Goal: Check status: Check status

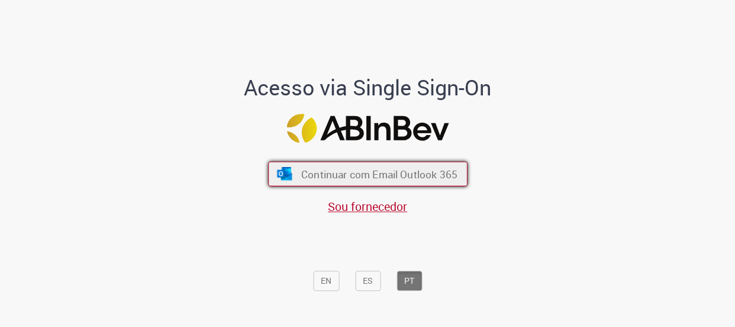
click at [416, 179] on span "Continuar com Email Outlook 365" at bounding box center [378, 174] width 156 height 14
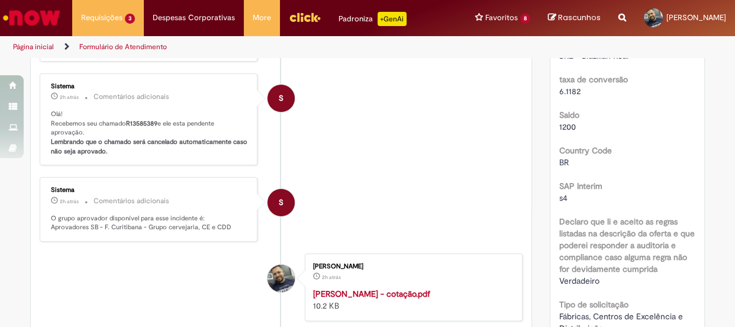
scroll to position [337, 0]
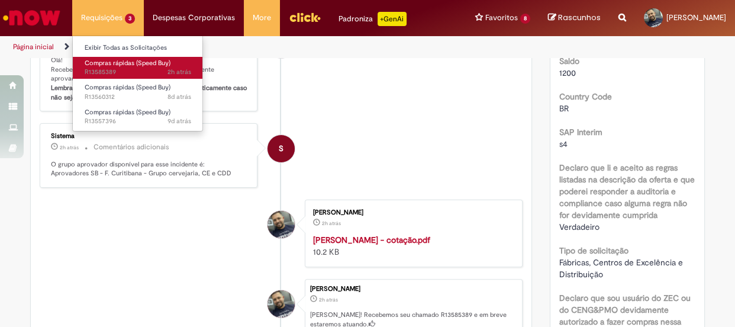
click at [147, 67] on link "Compras rápidas (Speed Buy) 2h atrás 2 horas atrás R13585389" at bounding box center [138, 68] width 130 height 22
click at [104, 64] on span "Compras rápidas (Speed Buy)" at bounding box center [128, 63] width 86 height 9
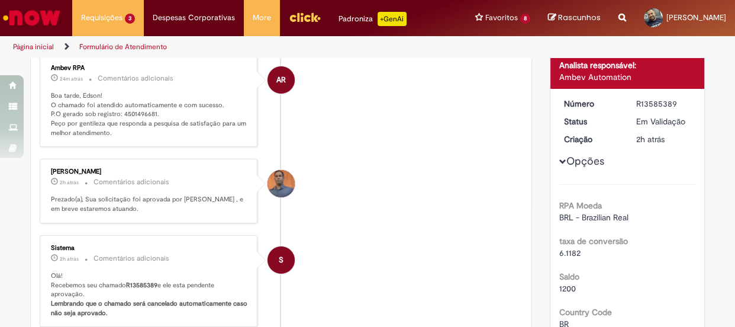
scroll to position [67, 0]
